Goal: Information Seeking & Learning: Learn about a topic

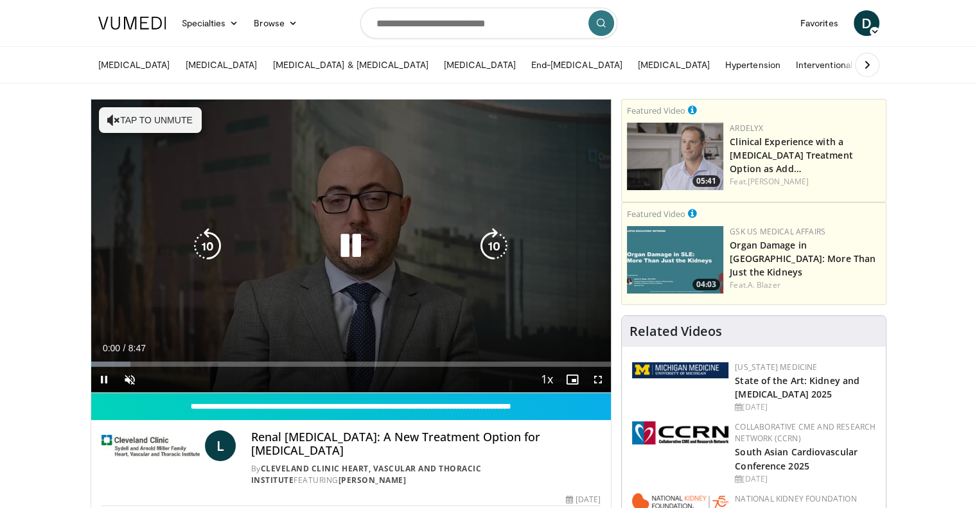
click at [159, 120] on button "Tap to unmute" at bounding box center [150, 120] width 103 height 26
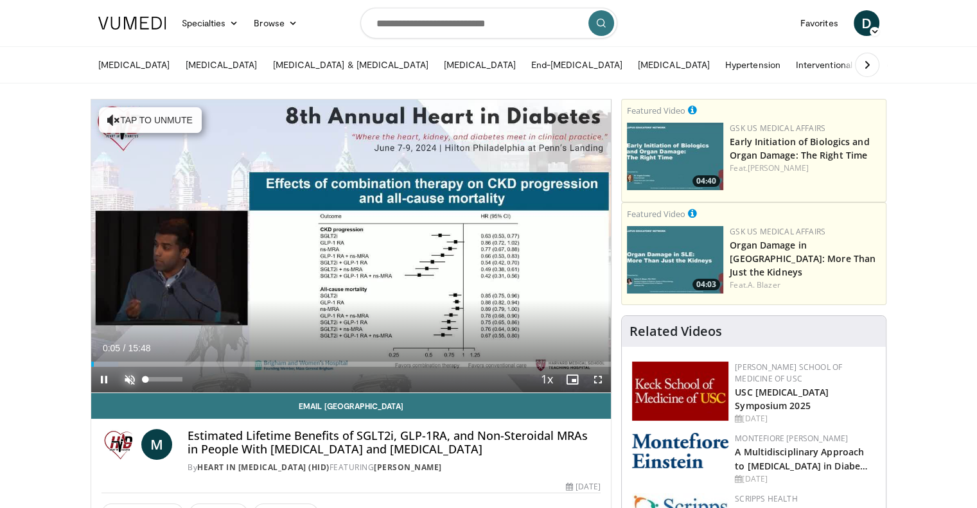
click at [129, 375] on span "Video Player" at bounding box center [130, 380] width 26 height 26
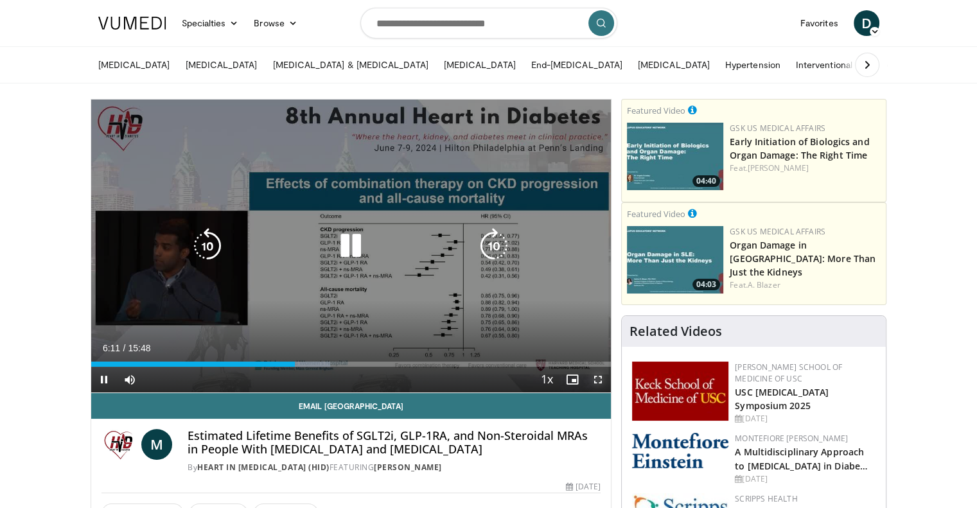
drag, startPoint x: 603, startPoint y: 380, endPoint x: 603, endPoint y: 458, distance: 77.8
click at [603, 380] on span "Video Player" at bounding box center [598, 380] width 26 height 26
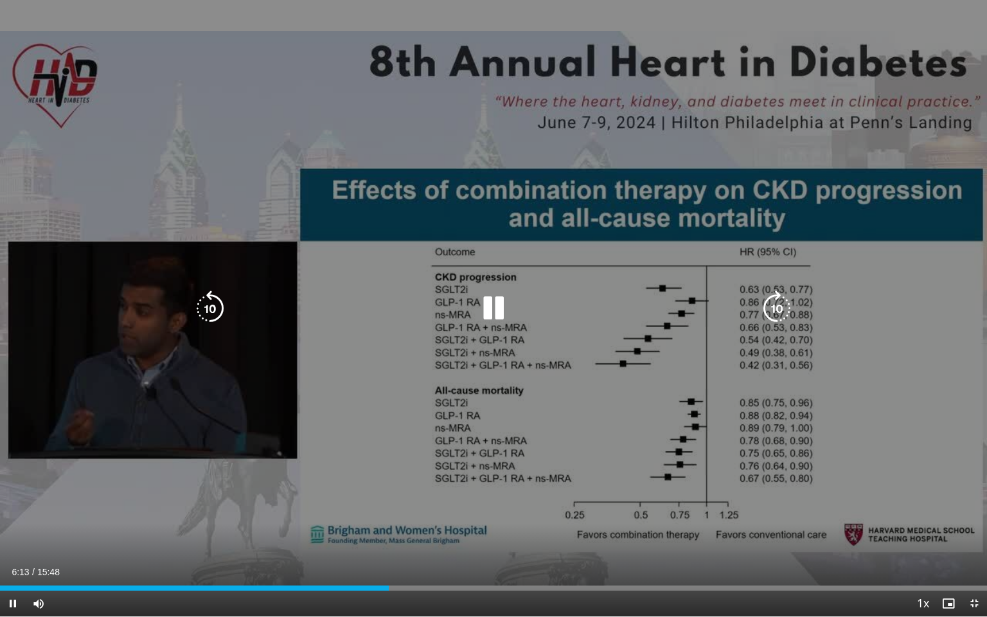
click at [587, 460] on div "10 seconds Tap to unmute" at bounding box center [493, 308] width 987 height 616
click at [571, 447] on div "10 seconds Tap to unmute" at bounding box center [493, 308] width 987 height 616
click at [759, 474] on div "10 seconds Tap to unmute" at bounding box center [493, 308] width 987 height 616
click at [686, 448] on div "10 seconds Tap to unmute" at bounding box center [493, 308] width 987 height 616
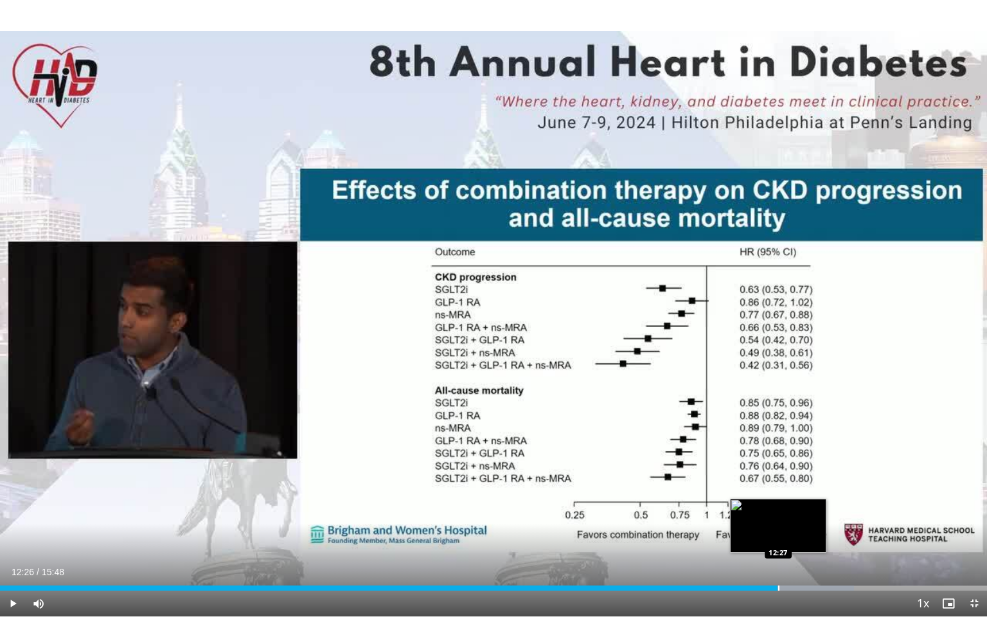
drag, startPoint x: 785, startPoint y: 583, endPoint x: 777, endPoint y: 583, distance: 8.4
click at [777, 508] on div "Loaded : 86.50% 12:26 12:27" at bounding box center [493, 584] width 987 height 12
drag, startPoint x: 778, startPoint y: 583, endPoint x: 754, endPoint y: 590, distance: 24.6
click at [754, 508] on div "Loaded : 86.50% 12:04 12:04" at bounding box center [493, 584] width 987 height 12
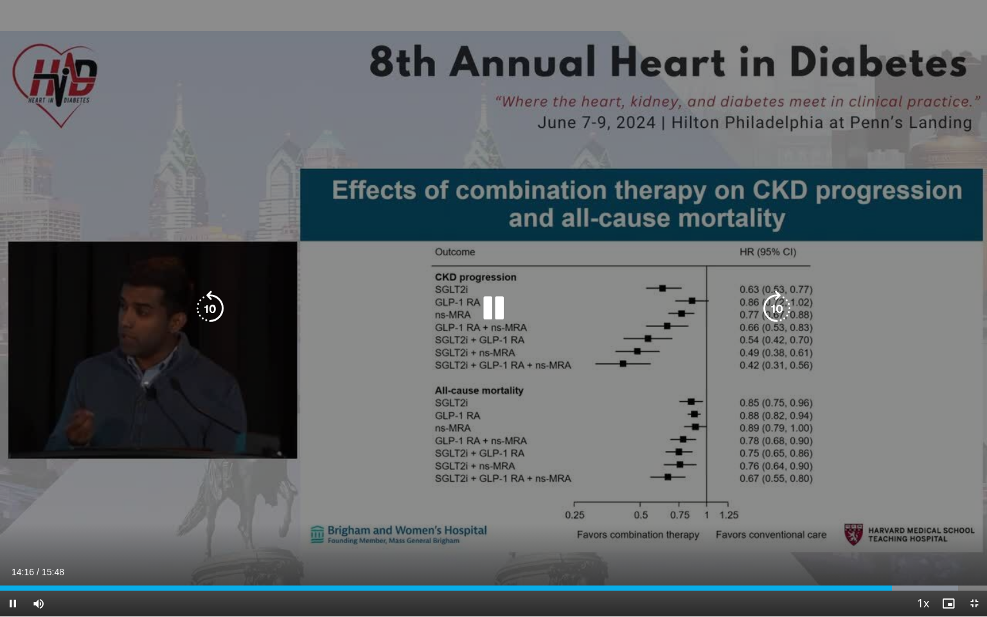
click at [481, 301] on icon "Video Player" at bounding box center [494, 308] width 36 height 36
click at [492, 309] on icon "Video Player" at bounding box center [494, 308] width 36 height 36
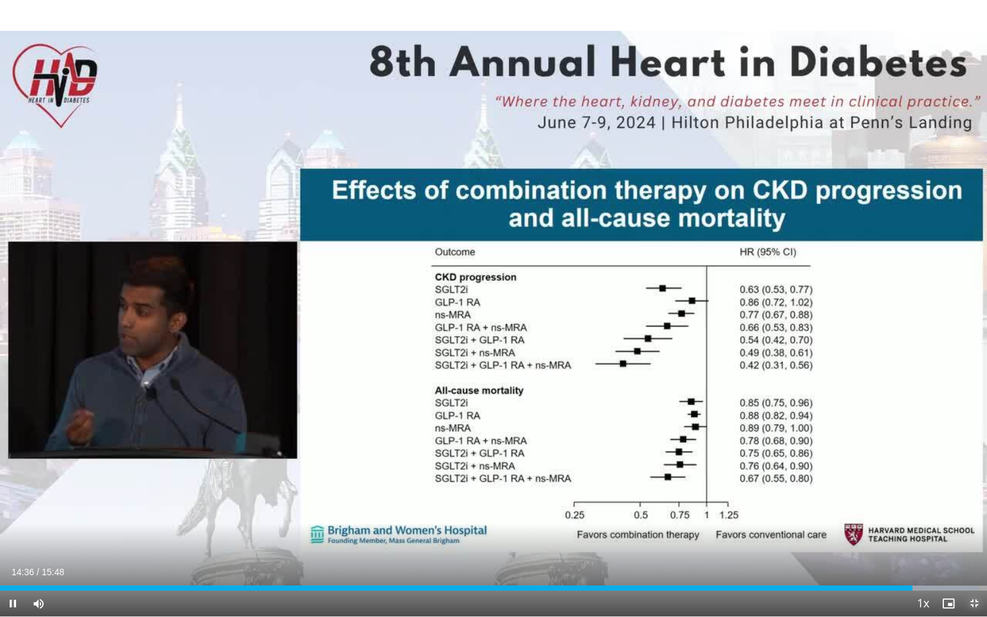
click at [972, 508] on span "Video Player" at bounding box center [974, 604] width 26 height 26
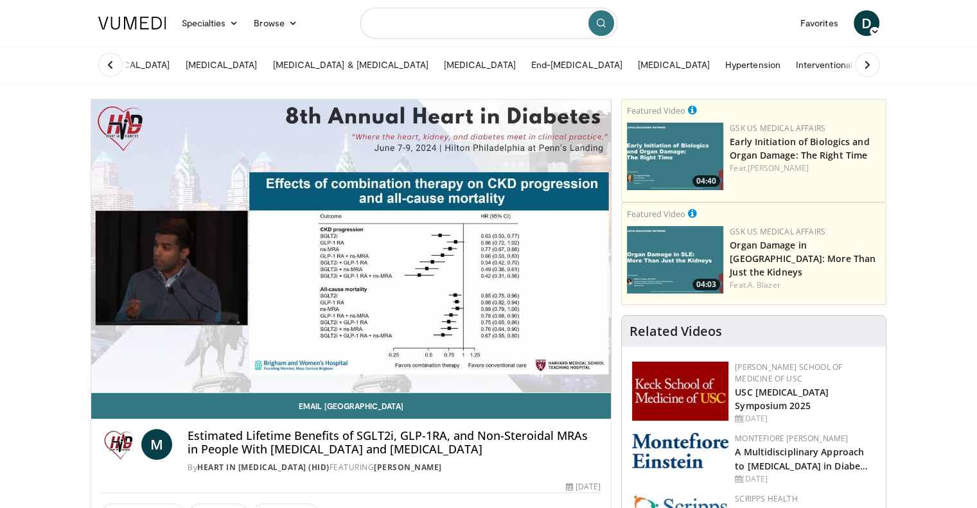
click at [524, 14] on input "Search topics, interventions" at bounding box center [488, 23] width 257 height 31
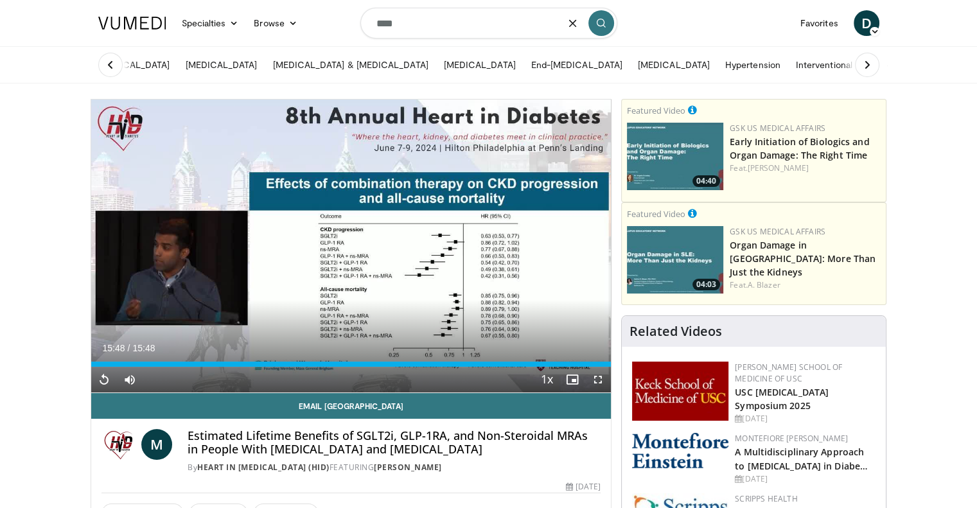
type input "****"
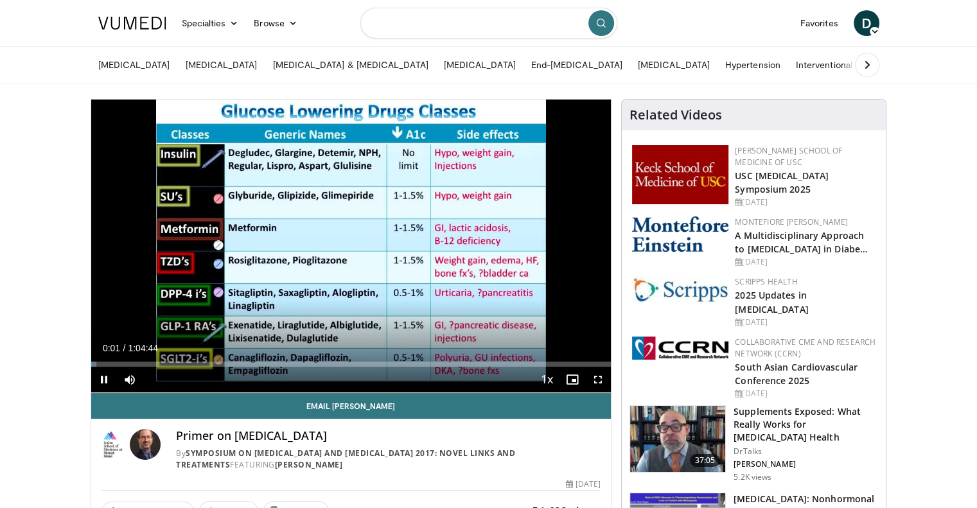
click at [396, 28] on input "Search topics, interventions" at bounding box center [488, 23] width 257 height 31
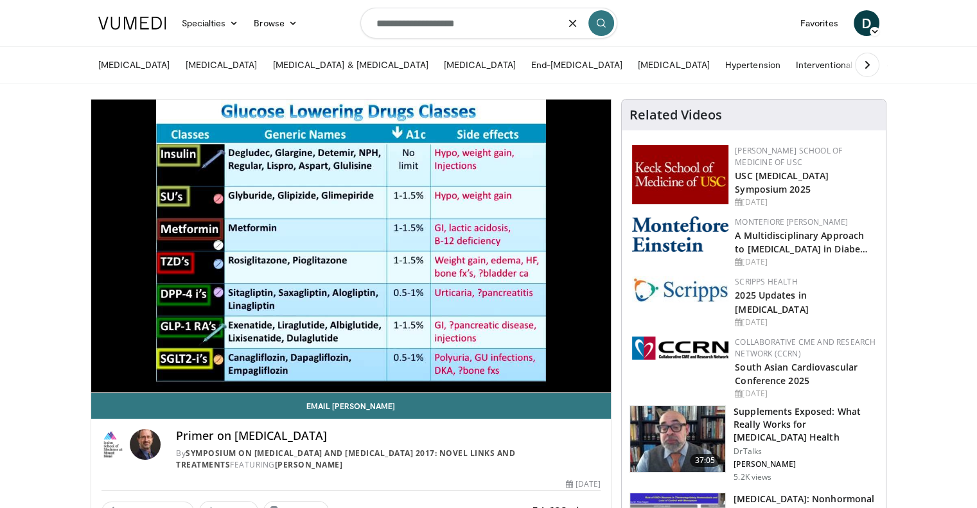
type input "**********"
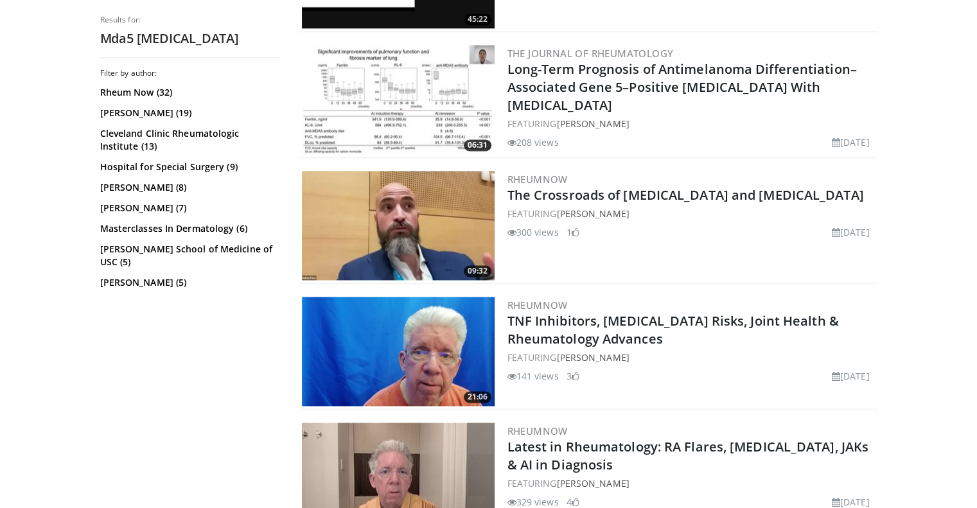
scroll to position [1799, 0]
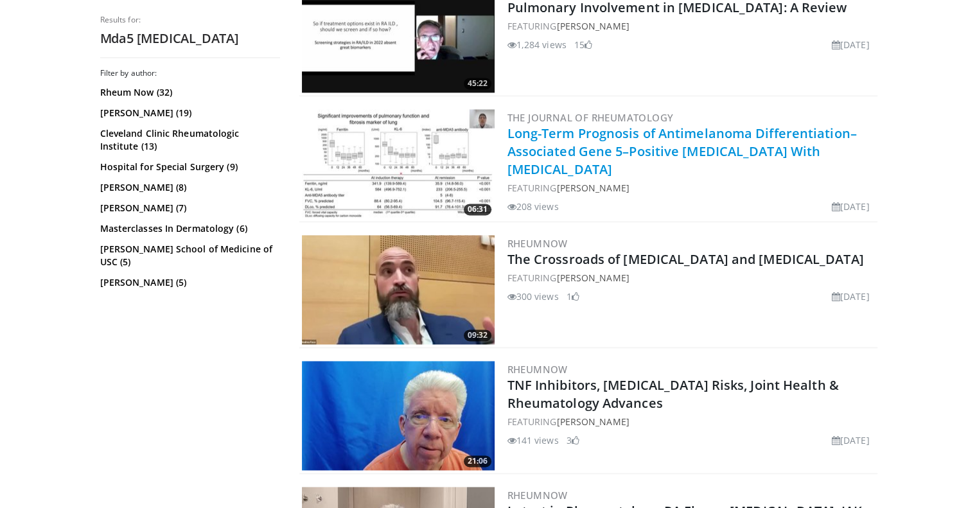
click at [662, 125] on link "Long-Term Prognosis of Antimelanoma Differentiation–Associated Gene 5–Positive …" at bounding box center [683, 151] width 350 height 53
click at [628, 143] on link "Long-Term Prognosis of Antimelanoma Differentiation–Associated Gene 5–Positive …" at bounding box center [683, 151] width 350 height 53
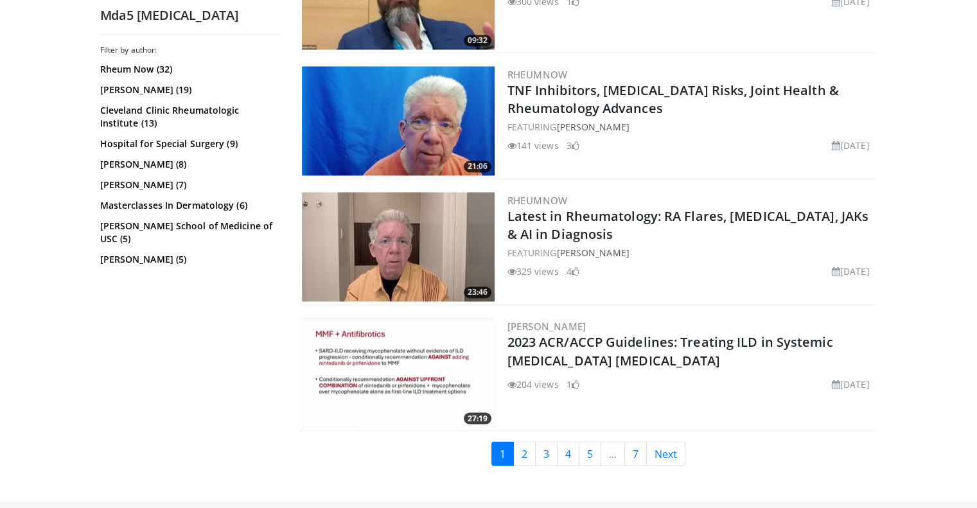
scroll to position [2120, 0]
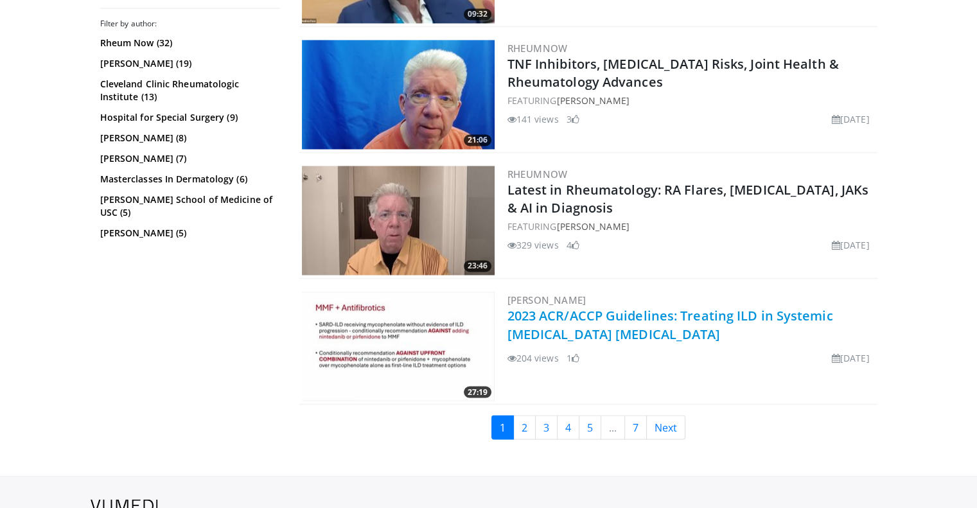
click at [630, 317] on link "2023 ACR/ACCP Guidelines: Treating ILD in Systemic Autoimmune Rheumatic Diseases" at bounding box center [671, 324] width 326 height 35
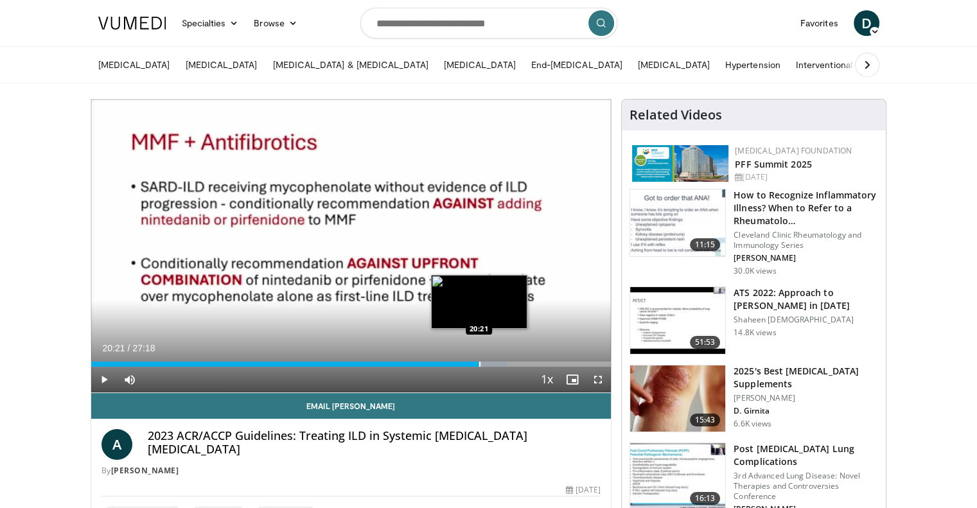
click at [479, 362] on div "Progress Bar" at bounding box center [479, 364] width 1 height 5
drag, startPoint x: 478, startPoint y: 364, endPoint x: 491, endPoint y: 362, distance: 12.9
click at [491, 362] on div "Loaded : 78.22% 20:59 20:57" at bounding box center [351, 364] width 520 height 5
click at [495, 364] on div "Progress Bar" at bounding box center [495, 364] width 1 height 5
drag, startPoint x: 490, startPoint y: 363, endPoint x: 506, endPoint y: 364, distance: 16.8
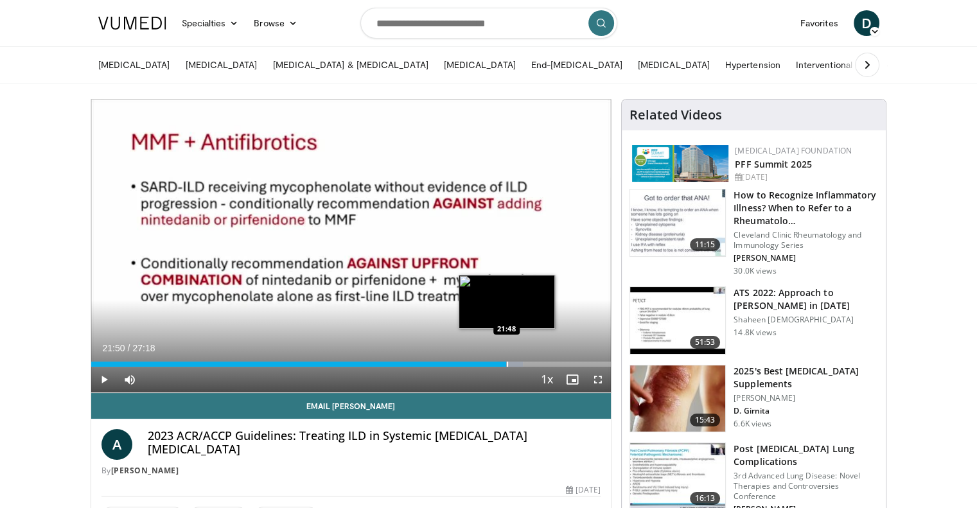
click at [507, 364] on div "Progress Bar" at bounding box center [507, 364] width 1 height 5
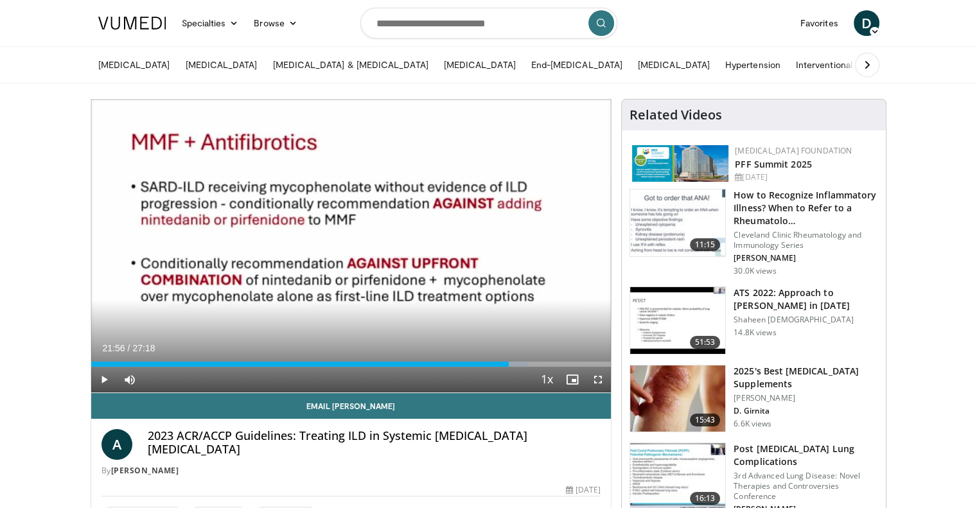
click at [509, 367] on div "Current Time 21:56 / Duration 27:18 Play Skip Backward Skip Forward Mute Loaded…" at bounding box center [351, 380] width 520 height 26
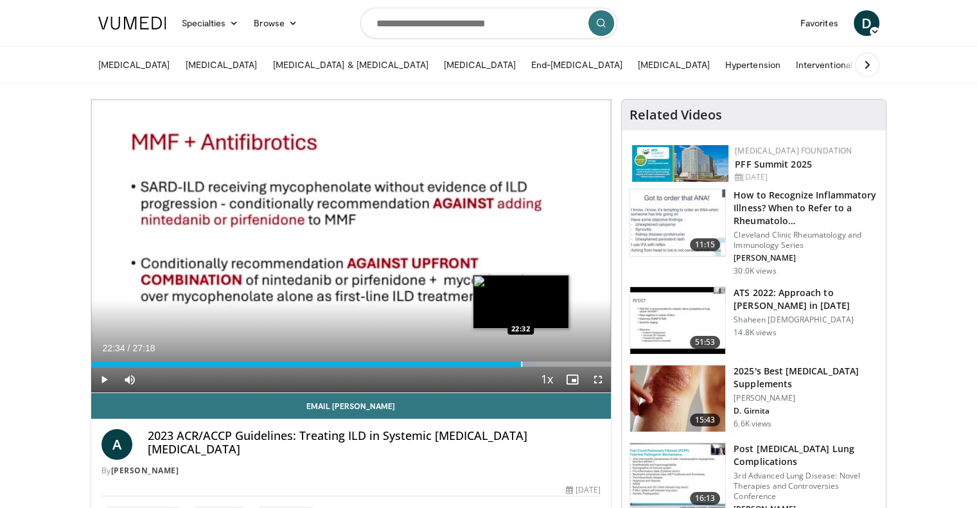
drag, startPoint x: 511, startPoint y: 364, endPoint x: 521, endPoint y: 364, distance: 9.6
click at [521, 364] on div "Progress Bar" at bounding box center [521, 364] width 1 height 5
drag, startPoint x: 519, startPoint y: 364, endPoint x: 512, endPoint y: 366, distance: 6.6
click at [512, 366] on div "22:08" at bounding box center [302, 364] width 422 height 5
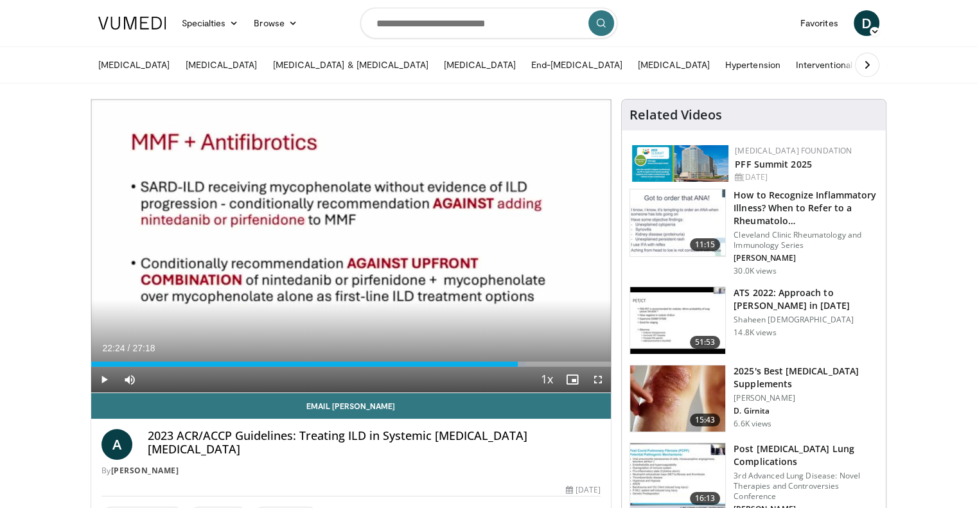
drag, startPoint x: 510, startPoint y: 364, endPoint x: 518, endPoint y: 367, distance: 8.7
click at [518, 367] on div "Current Time 22:24 / Duration 27:18 Play Skip Backward Skip Forward Mute Loaded…" at bounding box center [351, 380] width 520 height 26
drag, startPoint x: 519, startPoint y: 364, endPoint x: 529, endPoint y: 367, distance: 11.2
click at [529, 367] on div "Current Time 23:01 / Duration 27:18 Play Skip Backward Skip Forward Mute Loaded…" at bounding box center [351, 380] width 520 height 26
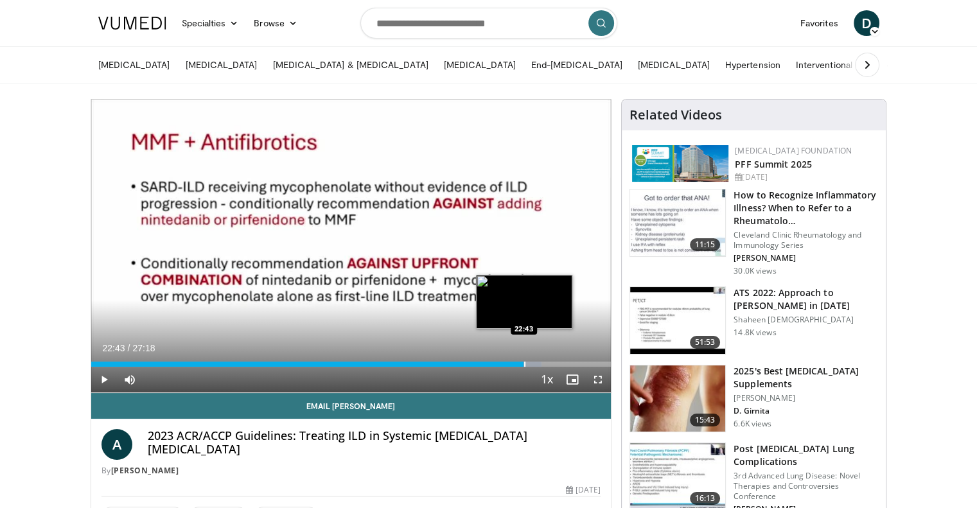
click at [524, 364] on div "Loaded : 86.60% 22:43 22:43" at bounding box center [351, 364] width 520 height 5
click at [524, 363] on div "Progress Bar" at bounding box center [524, 364] width 1 height 5
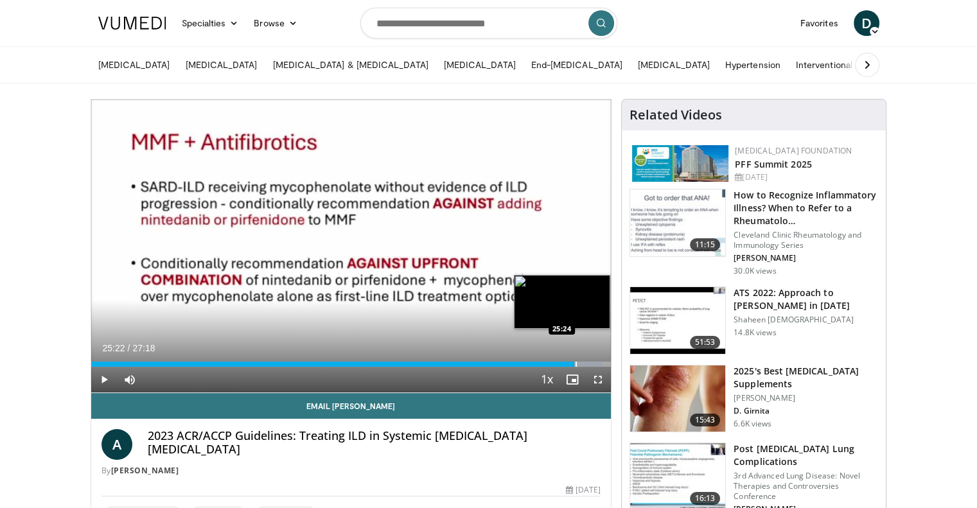
click at [576, 363] on div "Progress Bar" at bounding box center [576, 364] width 1 height 5
click at [576, 364] on div "Progress Bar" at bounding box center [576, 364] width 1 height 5
click at [580, 365] on div "Loaded : 96.89% 25:40 25:40" at bounding box center [351, 364] width 520 height 5
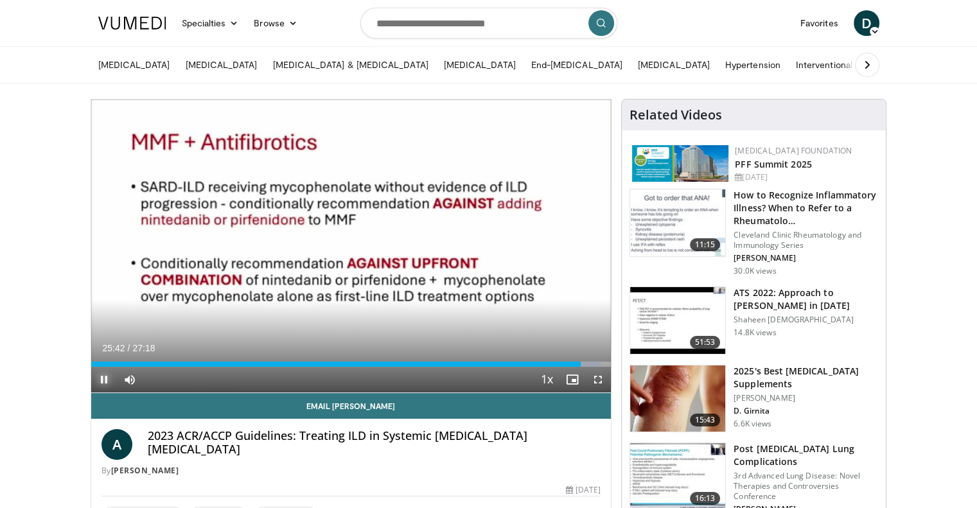
click at [98, 387] on span "Video Player" at bounding box center [104, 380] width 26 height 26
click at [106, 381] on span "Video Player" at bounding box center [104, 380] width 26 height 26
drag, startPoint x: 583, startPoint y: 362, endPoint x: 606, endPoint y: 359, distance: 23.3
click at [607, 360] on div "Loaded : 100.00% 26:57 26:59" at bounding box center [351, 361] width 520 height 12
